Goal: Transaction & Acquisition: Book appointment/travel/reservation

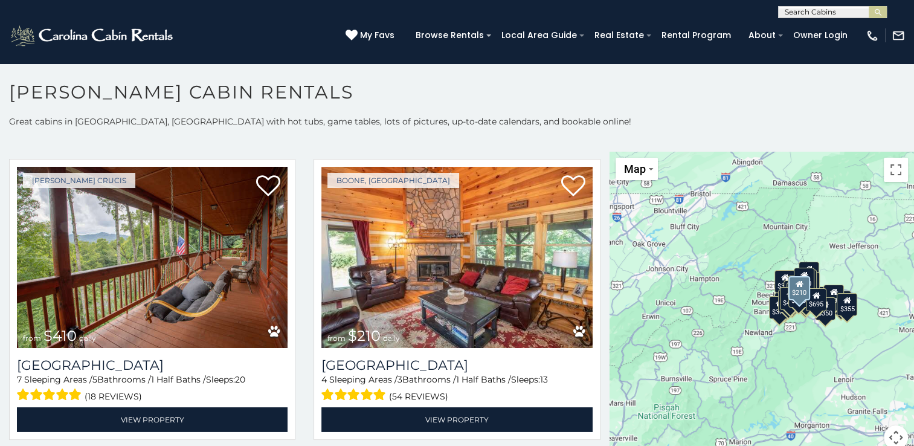
scroll to position [3867, 0]
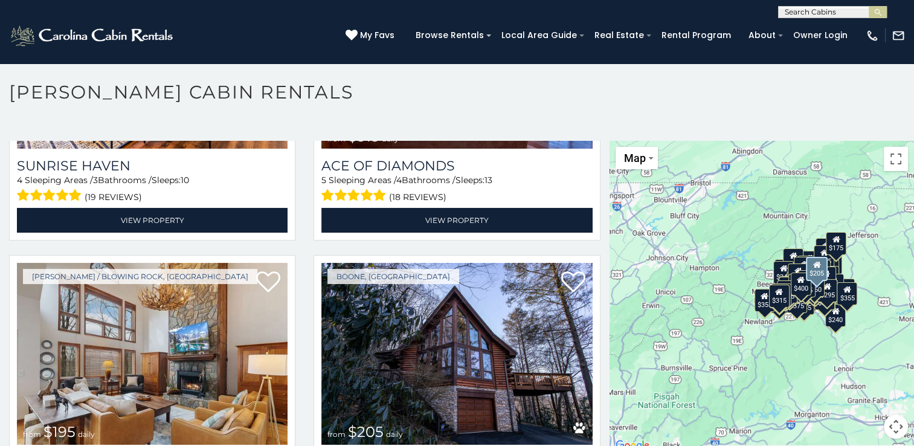
scroll to position [8784, 0]
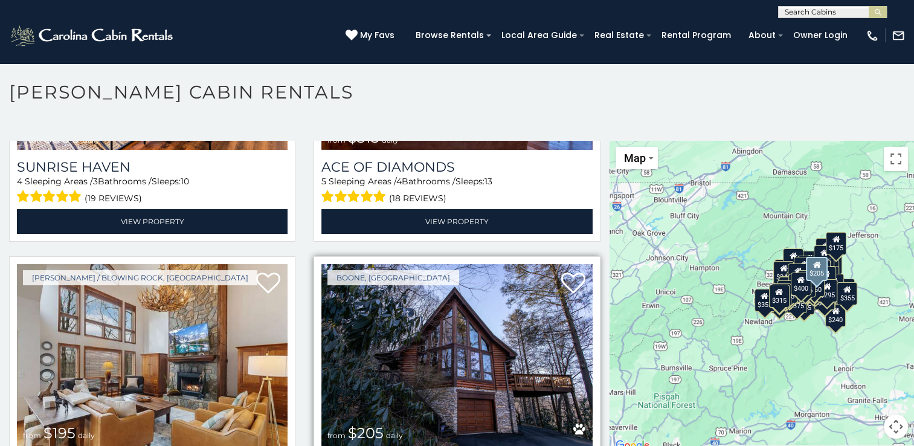
click at [449, 266] on img at bounding box center [456, 354] width 271 height 181
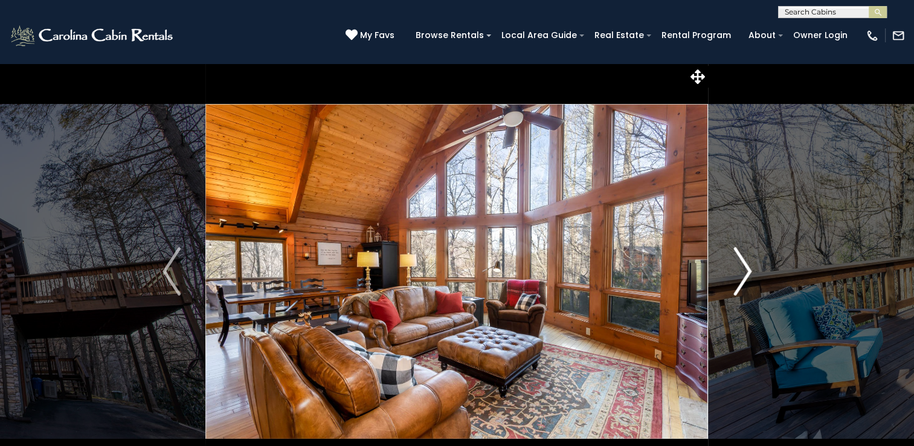
click at [743, 266] on img "Next" at bounding box center [742, 271] width 18 height 48
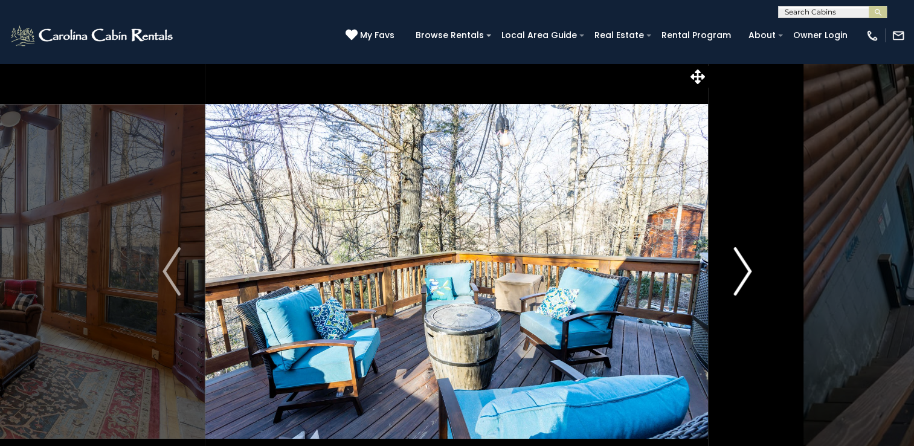
click at [743, 266] on img "Next" at bounding box center [742, 271] width 18 height 48
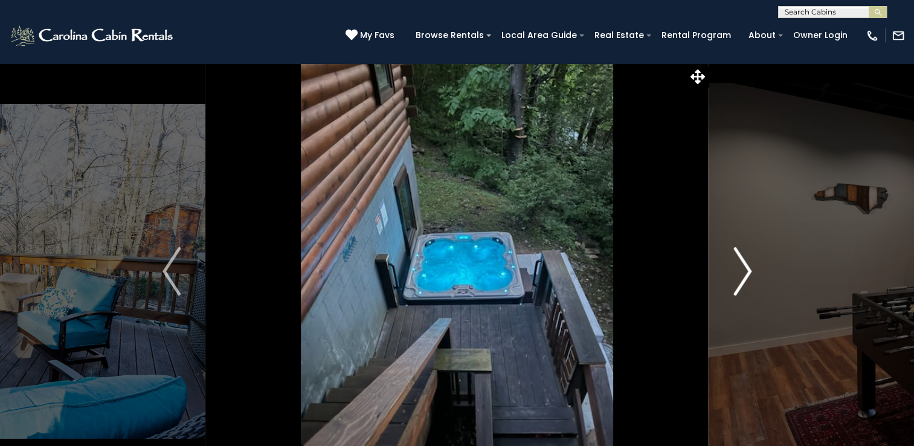
click at [743, 266] on img "Next" at bounding box center [742, 271] width 18 height 48
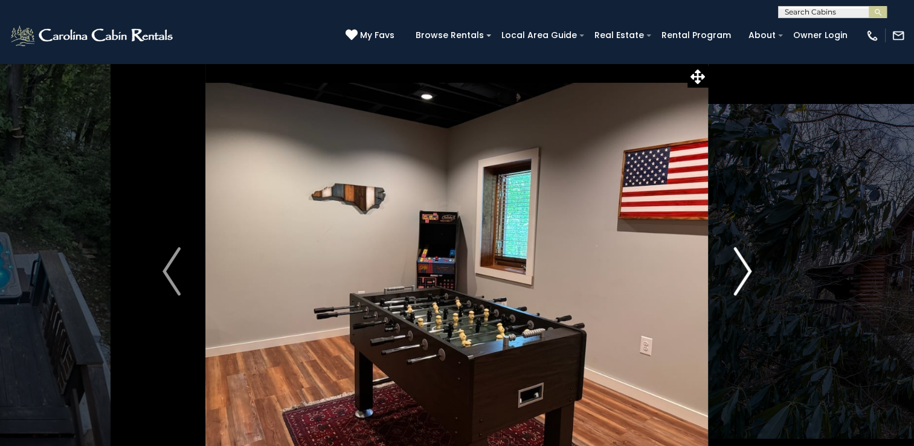
click at [743, 266] on img "Next" at bounding box center [742, 271] width 18 height 48
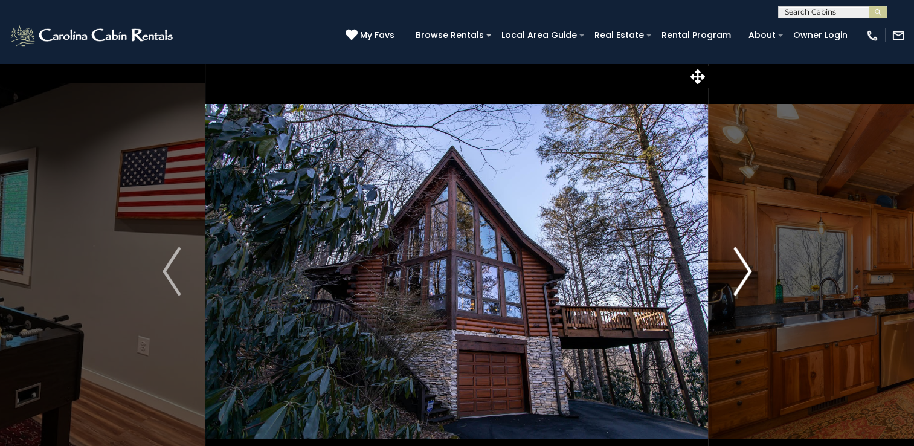
click at [743, 266] on img "Next" at bounding box center [742, 271] width 18 height 48
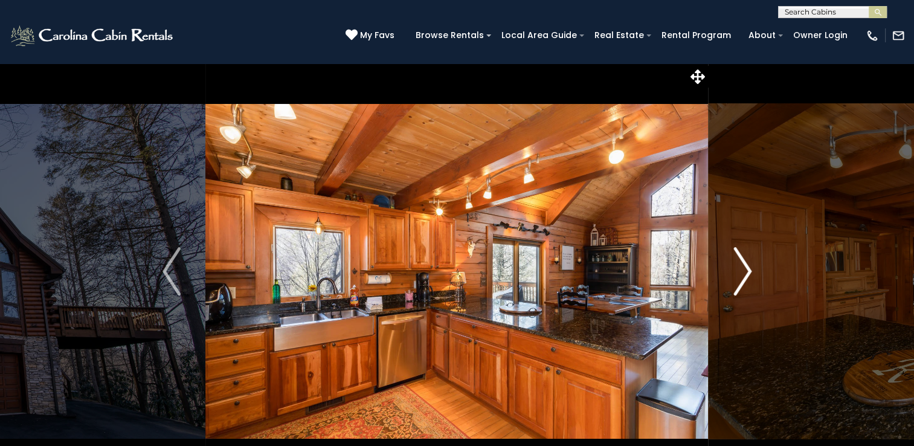
click at [743, 266] on img "Next" at bounding box center [742, 271] width 18 height 48
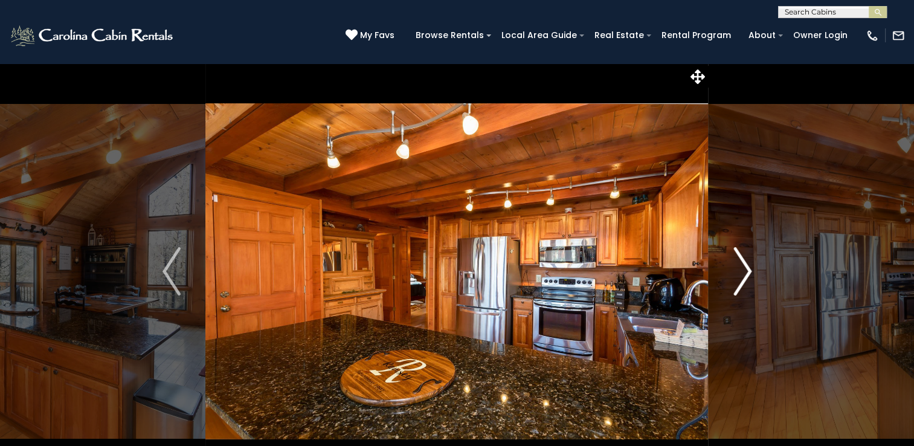
click at [743, 266] on img "Next" at bounding box center [742, 271] width 18 height 48
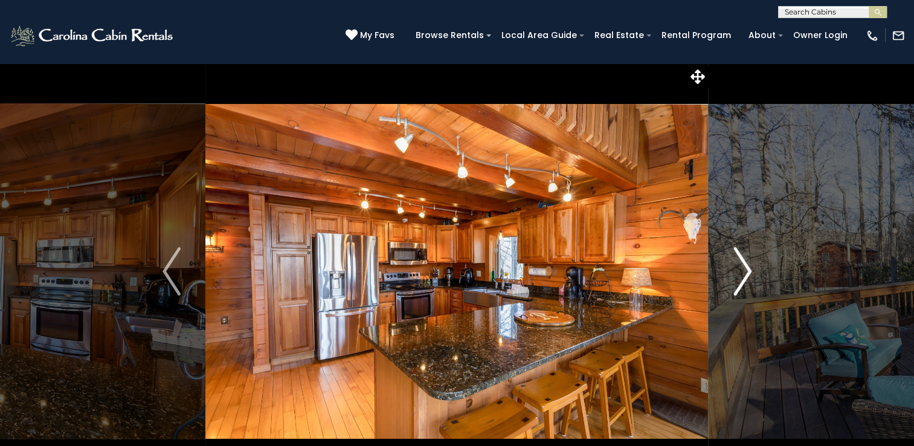
click at [743, 266] on img "Next" at bounding box center [742, 271] width 18 height 48
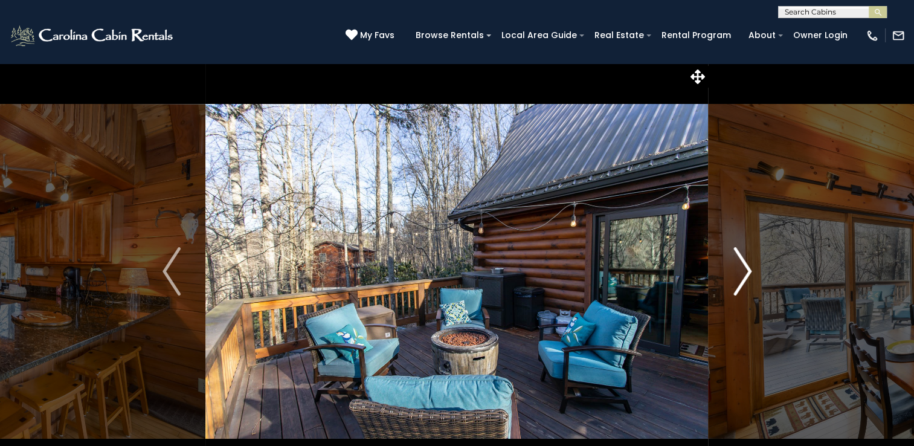
click at [743, 266] on img "Next" at bounding box center [742, 271] width 18 height 48
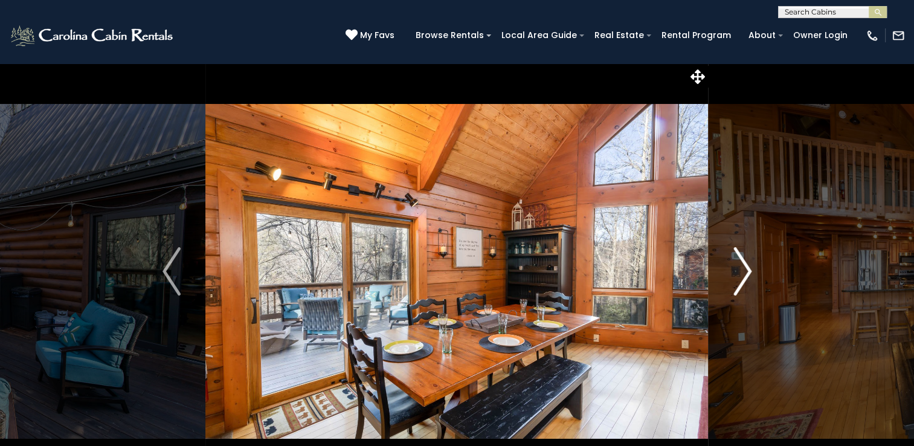
click at [743, 266] on img "Next" at bounding box center [742, 271] width 18 height 48
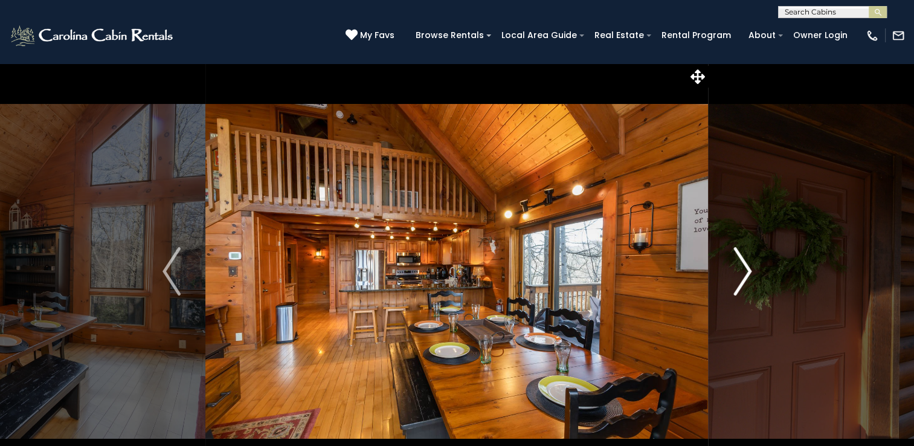
click at [743, 266] on img "Next" at bounding box center [742, 271] width 18 height 48
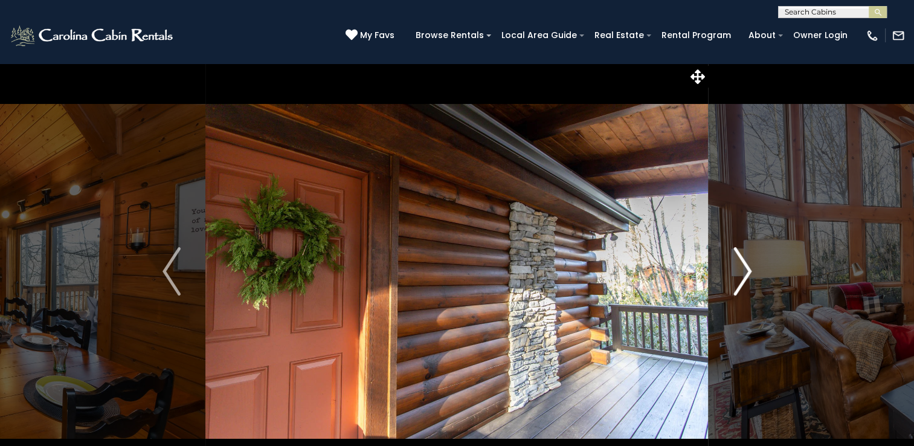
click at [743, 266] on img "Next" at bounding box center [742, 271] width 18 height 48
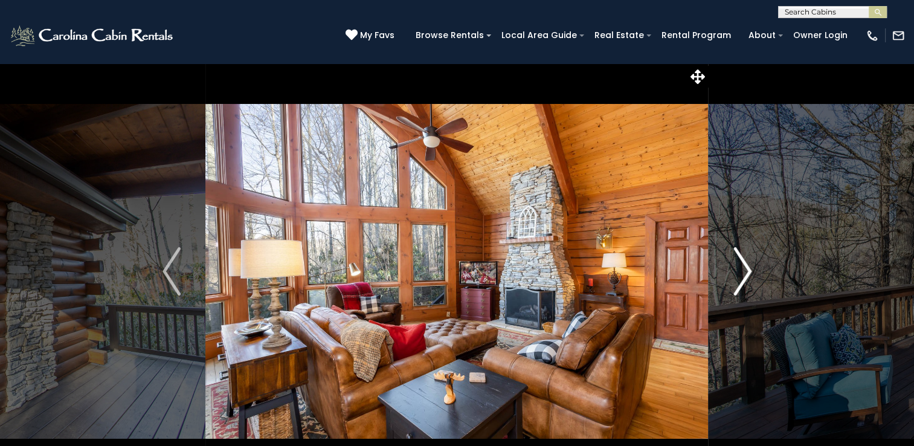
click at [743, 266] on img "Next" at bounding box center [742, 271] width 18 height 48
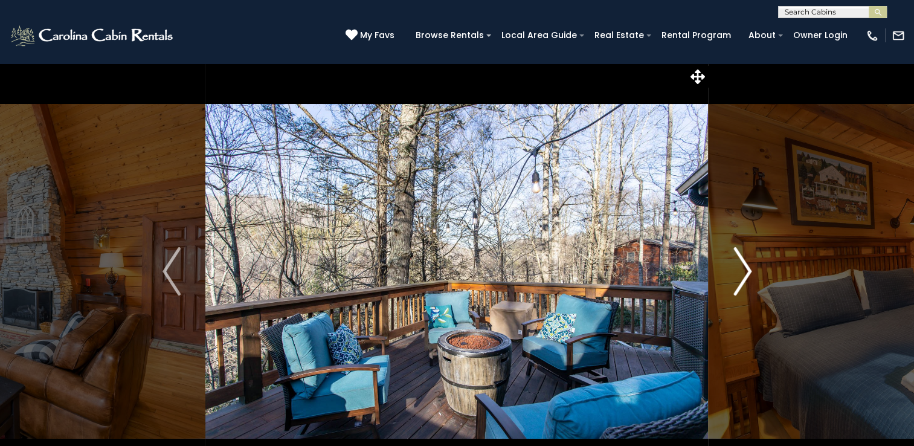
click at [743, 266] on img "Next" at bounding box center [742, 271] width 18 height 48
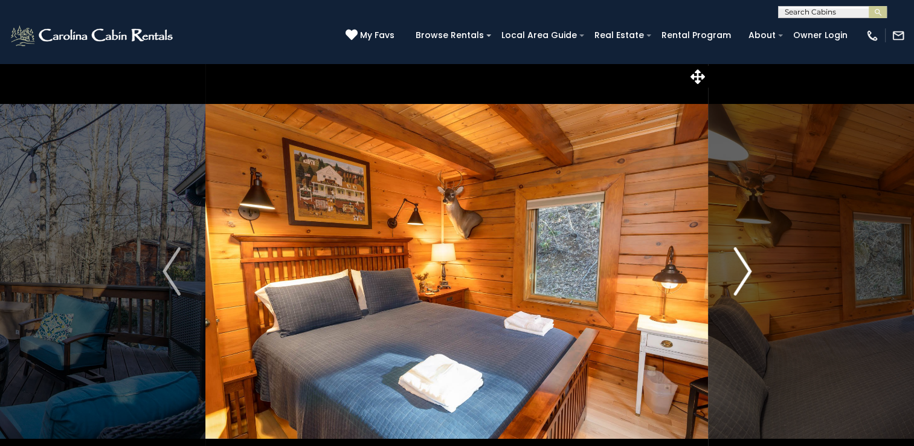
click at [743, 266] on img "Next" at bounding box center [742, 271] width 18 height 48
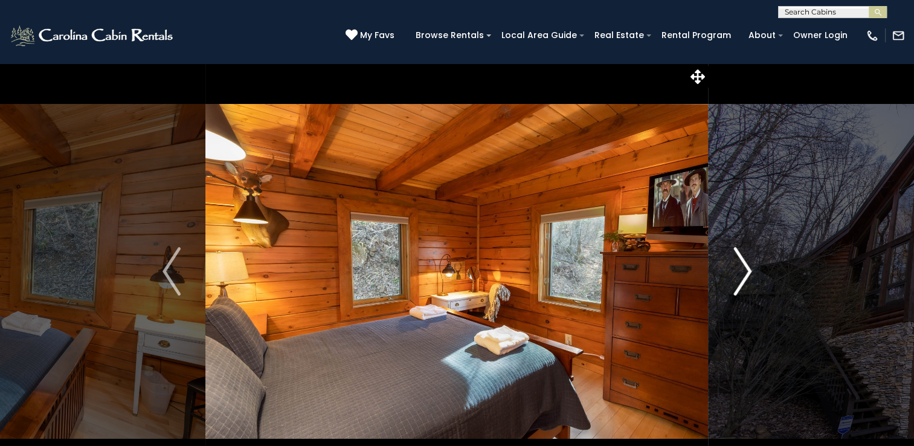
click at [743, 266] on img "Next" at bounding box center [742, 271] width 18 height 48
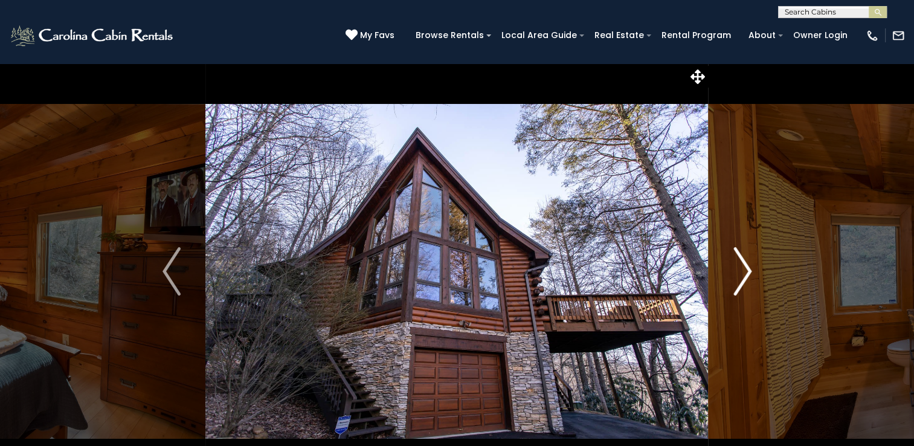
click at [743, 266] on img "Next" at bounding box center [742, 271] width 18 height 48
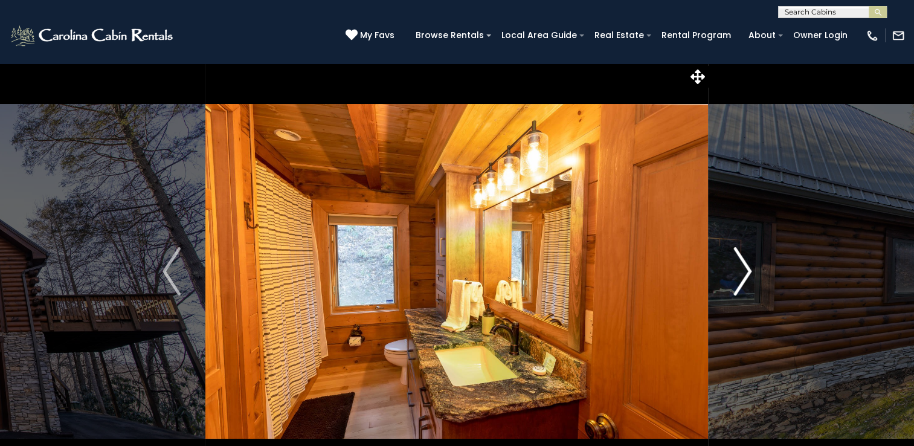
click at [743, 266] on img "Next" at bounding box center [742, 271] width 18 height 48
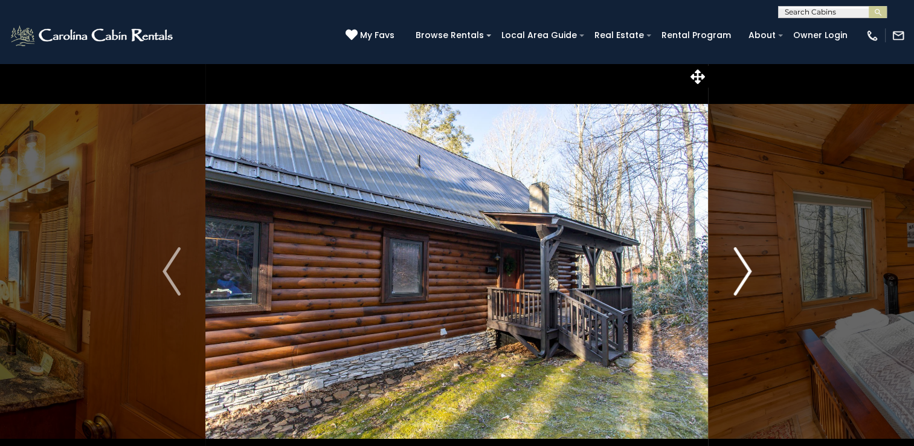
click at [743, 266] on img "Next" at bounding box center [742, 271] width 18 height 48
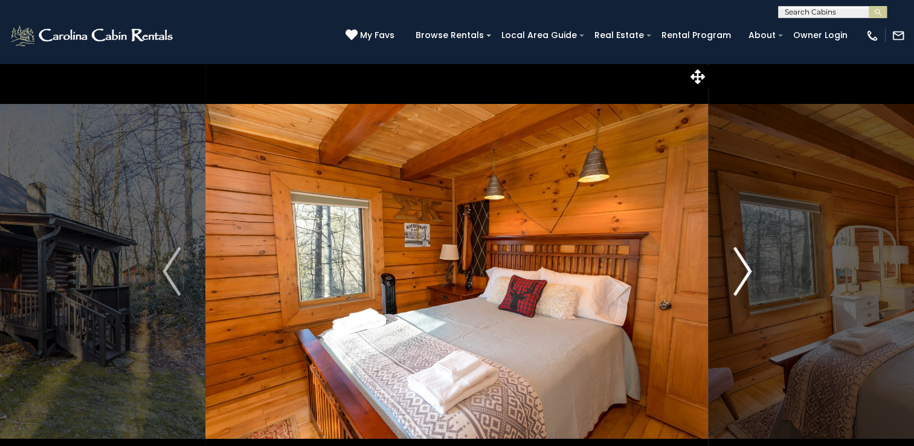
click at [743, 266] on img "Next" at bounding box center [742, 271] width 18 height 48
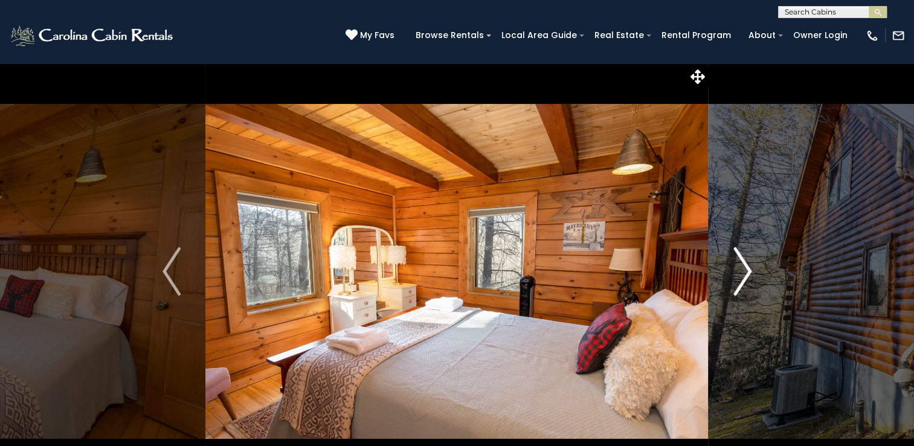
click at [743, 266] on img "Next" at bounding box center [742, 271] width 18 height 48
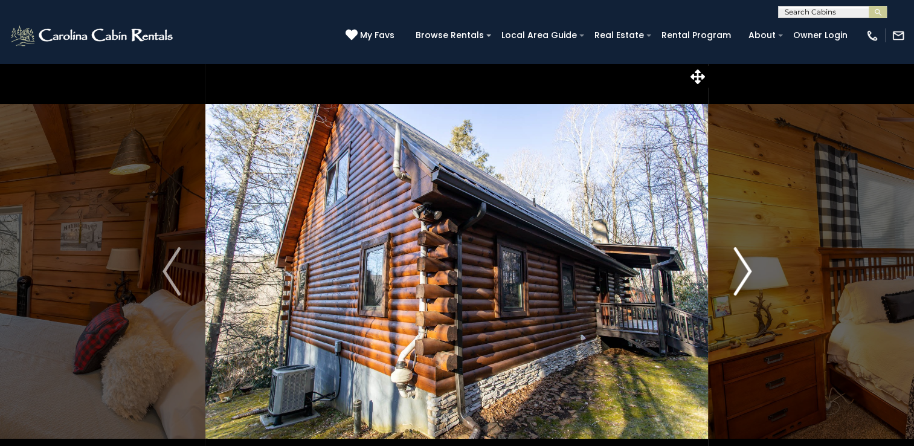
click at [743, 266] on img "Next" at bounding box center [742, 271] width 18 height 48
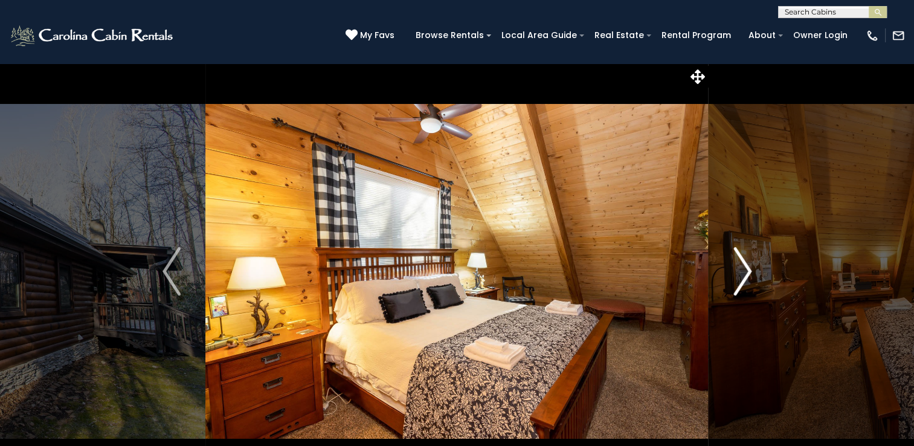
click at [743, 266] on img "Next" at bounding box center [742, 271] width 18 height 48
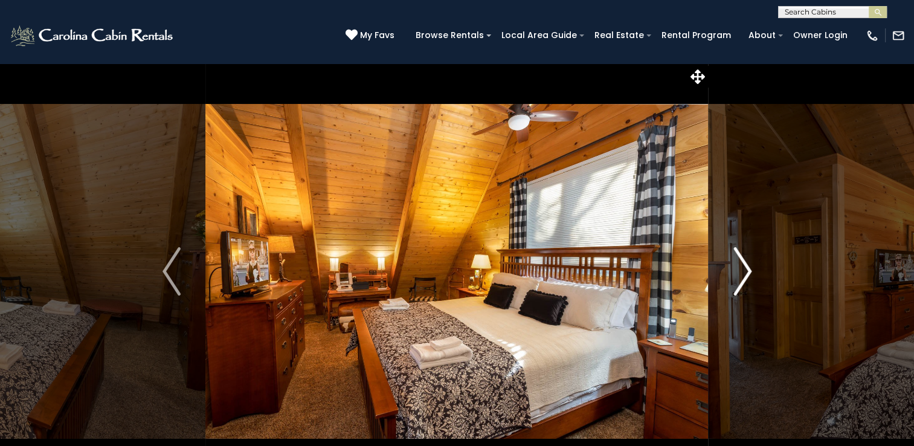
click at [743, 266] on img "Next" at bounding box center [742, 271] width 18 height 48
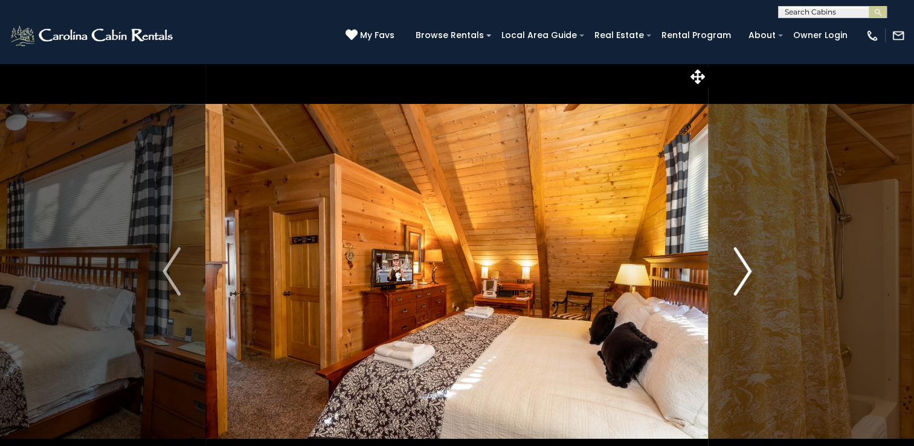
click at [743, 266] on img "Next" at bounding box center [742, 271] width 18 height 48
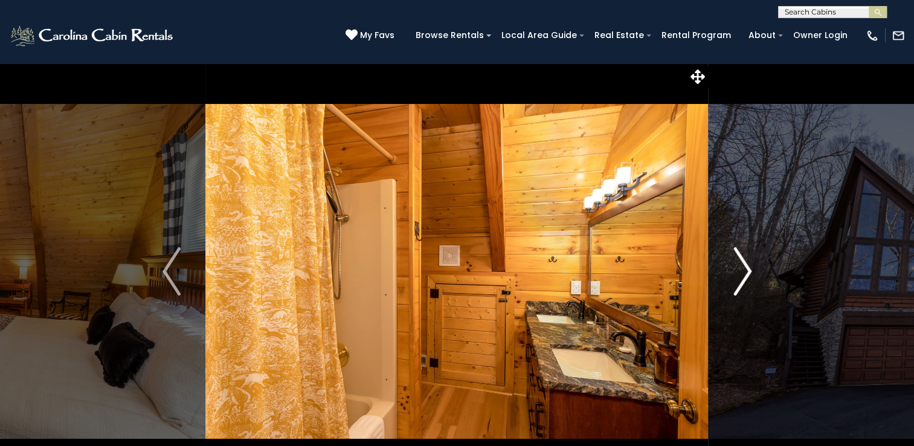
click at [743, 266] on img "Next" at bounding box center [742, 271] width 18 height 48
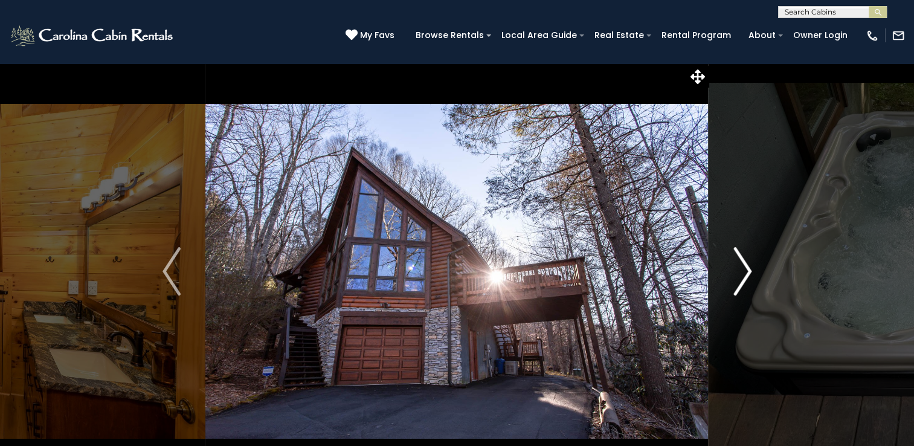
click at [743, 266] on img "Next" at bounding box center [742, 271] width 18 height 48
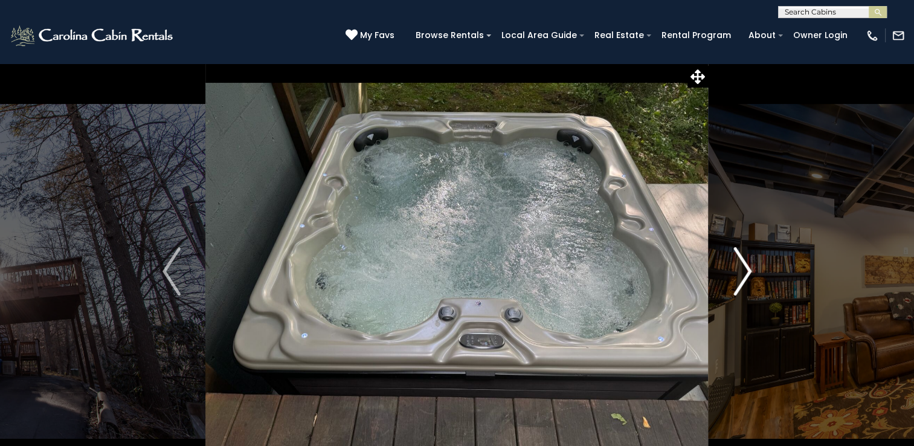
click at [743, 266] on img "Next" at bounding box center [742, 271] width 18 height 48
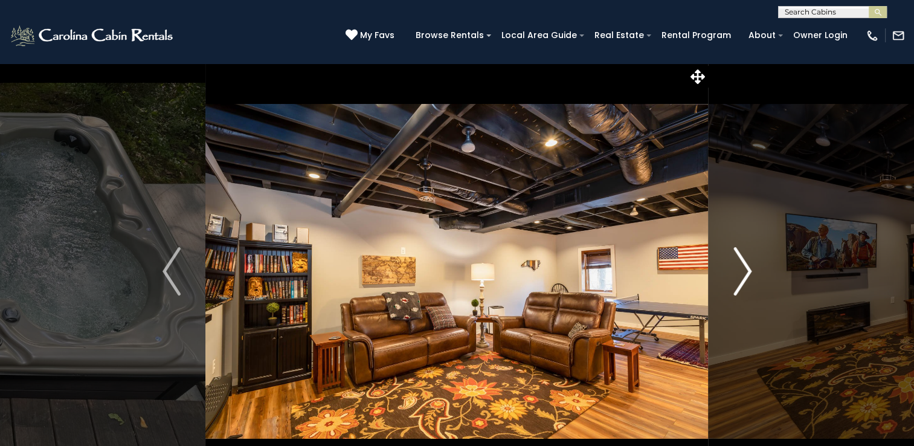
click at [743, 266] on img "Next" at bounding box center [742, 271] width 18 height 48
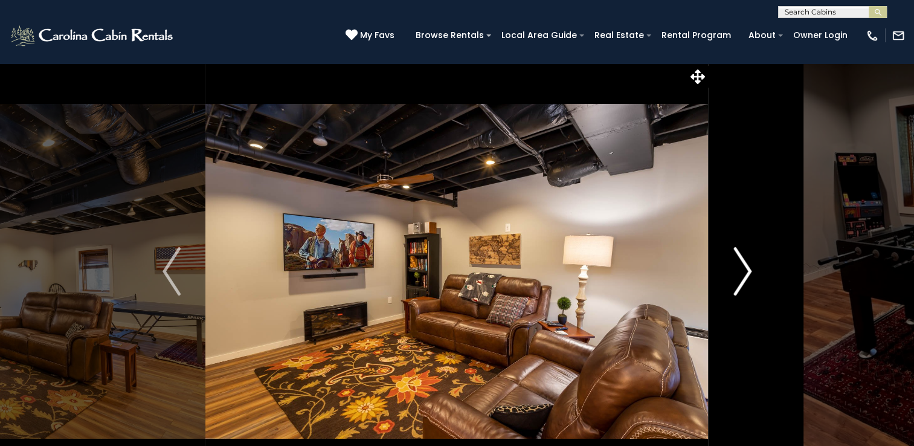
click at [743, 266] on img "Next" at bounding box center [742, 271] width 18 height 48
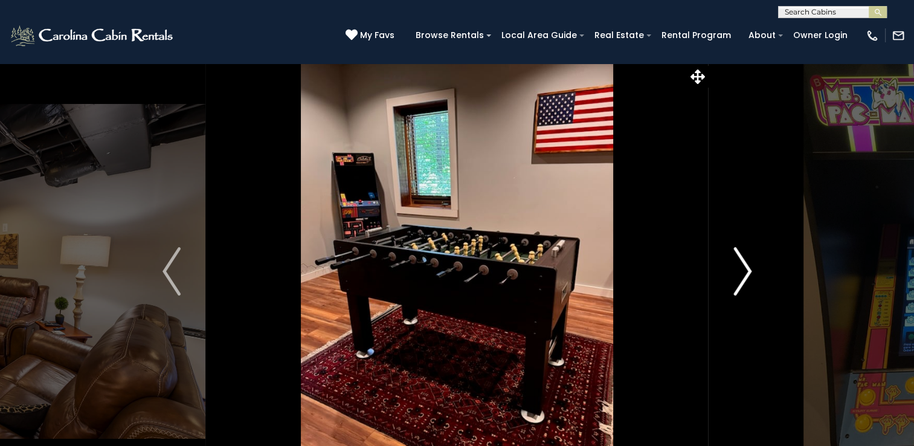
click at [743, 266] on img "Next" at bounding box center [742, 271] width 18 height 48
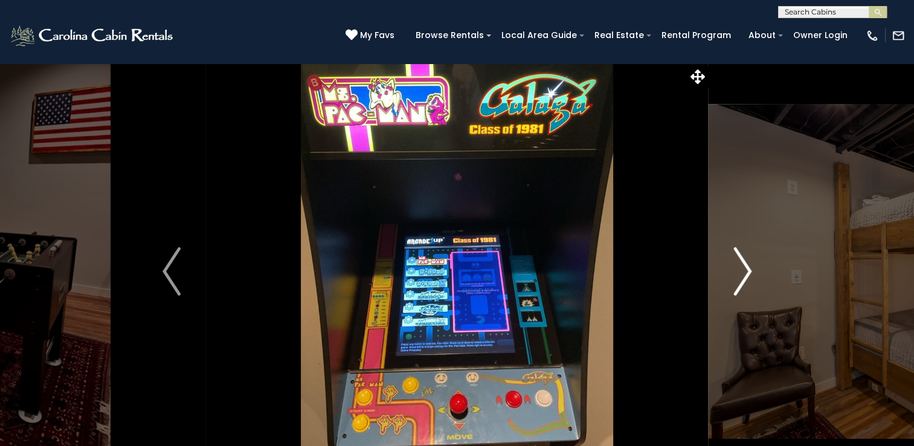
click at [743, 266] on img "Next" at bounding box center [742, 271] width 18 height 48
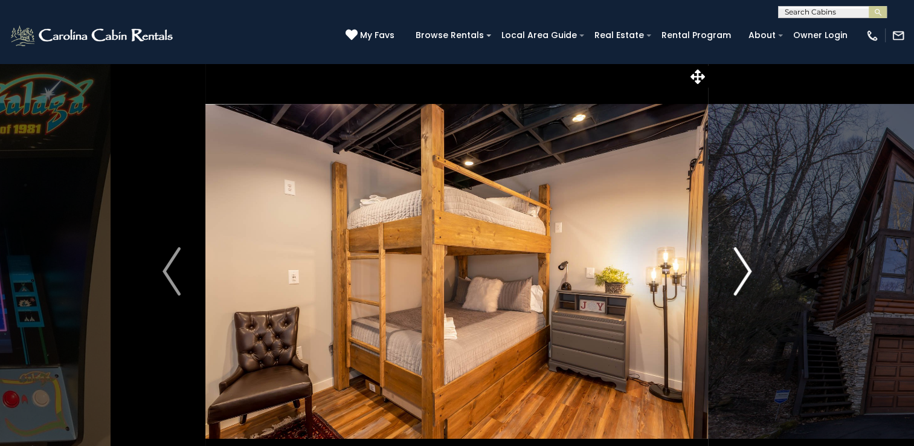
click at [743, 266] on img "Next" at bounding box center [742, 271] width 18 height 48
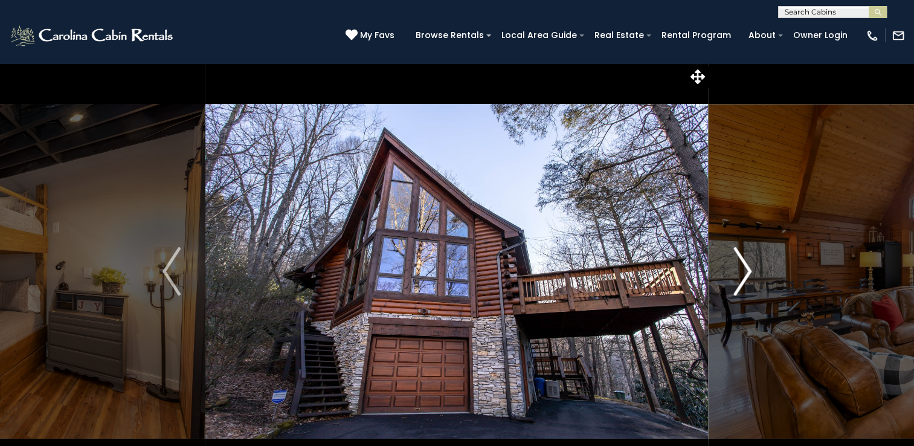
click at [743, 266] on img "Next" at bounding box center [742, 271] width 18 height 48
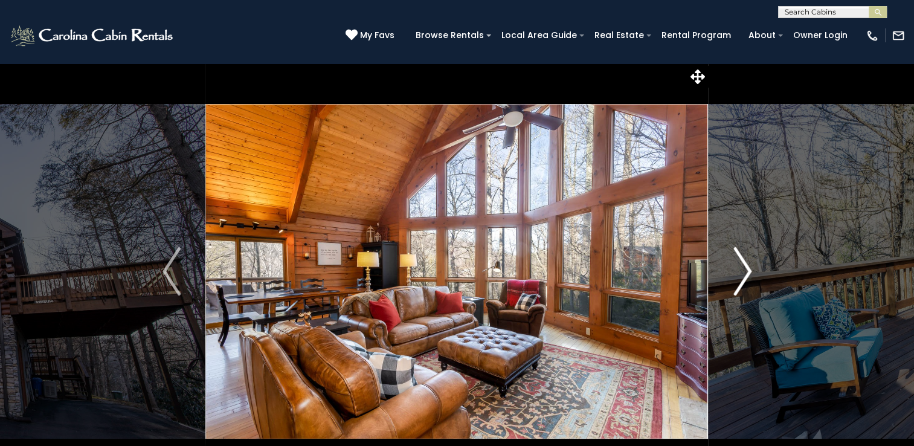
click at [743, 266] on img "Next" at bounding box center [742, 271] width 18 height 48
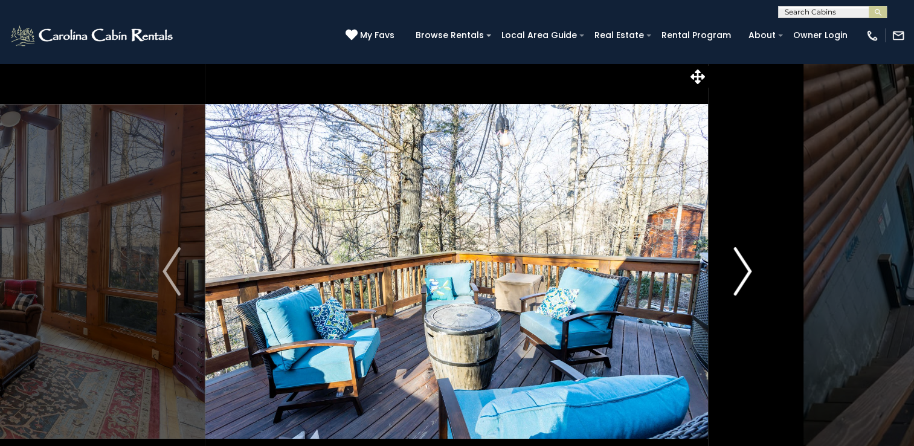
click at [743, 266] on img "Next" at bounding box center [742, 271] width 18 height 48
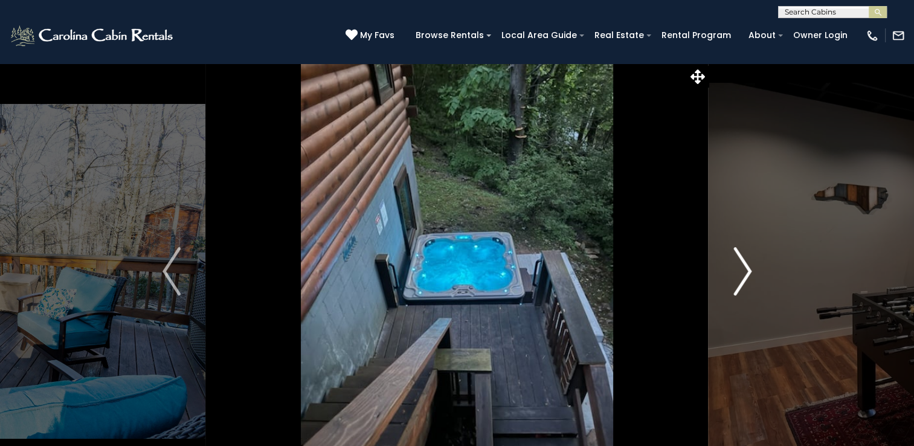
click at [743, 266] on img "Next" at bounding box center [742, 271] width 18 height 48
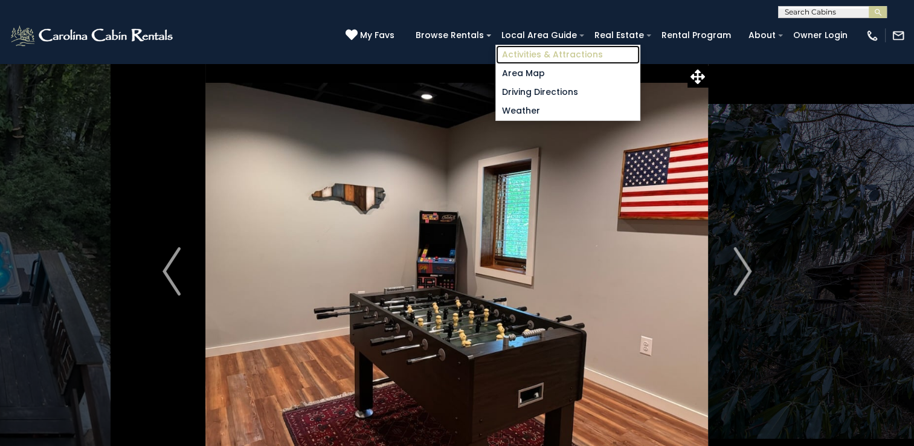
click at [572, 54] on link "Activities & Attractions" at bounding box center [568, 54] width 144 height 19
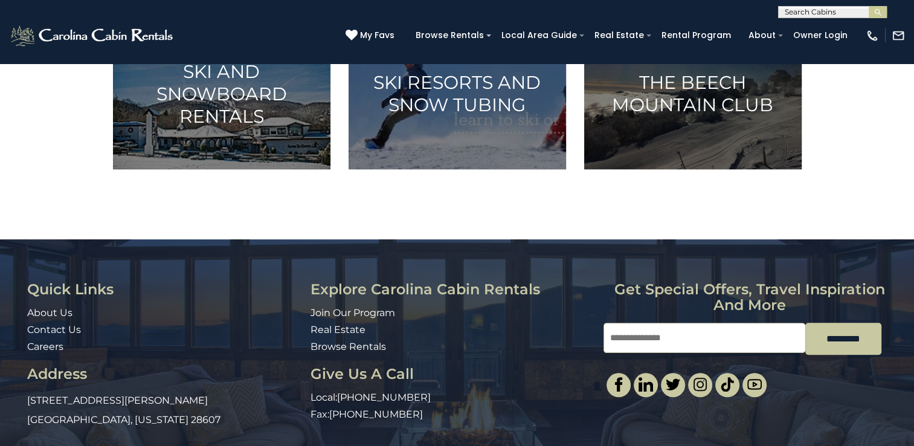
scroll to position [725, 0]
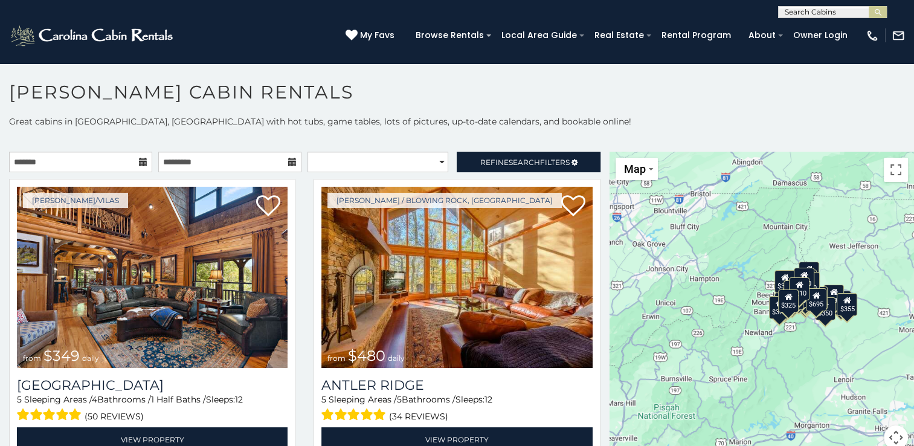
scroll to position [6, 0]
